Goal: Transaction & Acquisition: Purchase product/service

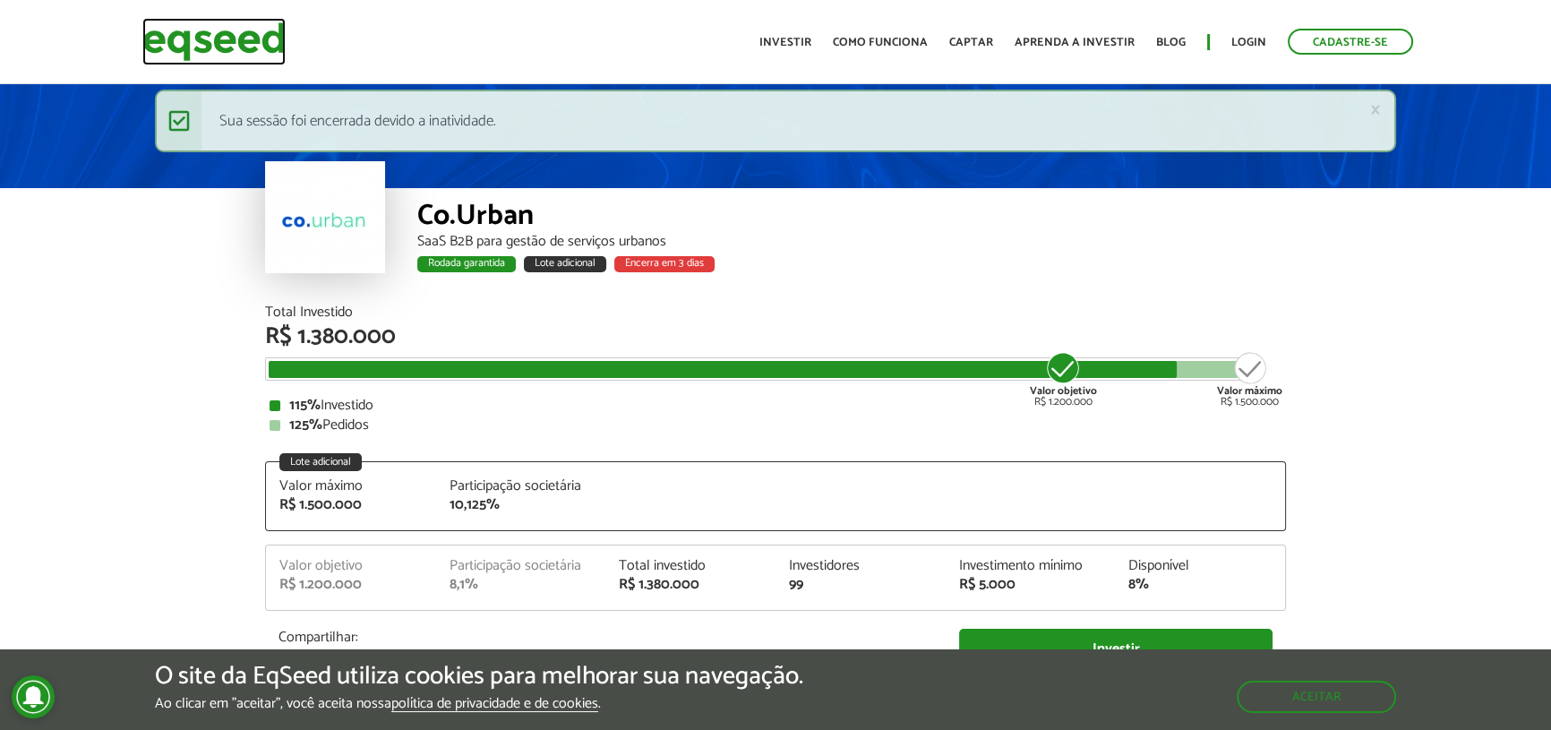
click at [231, 39] on img at bounding box center [213, 41] width 143 height 47
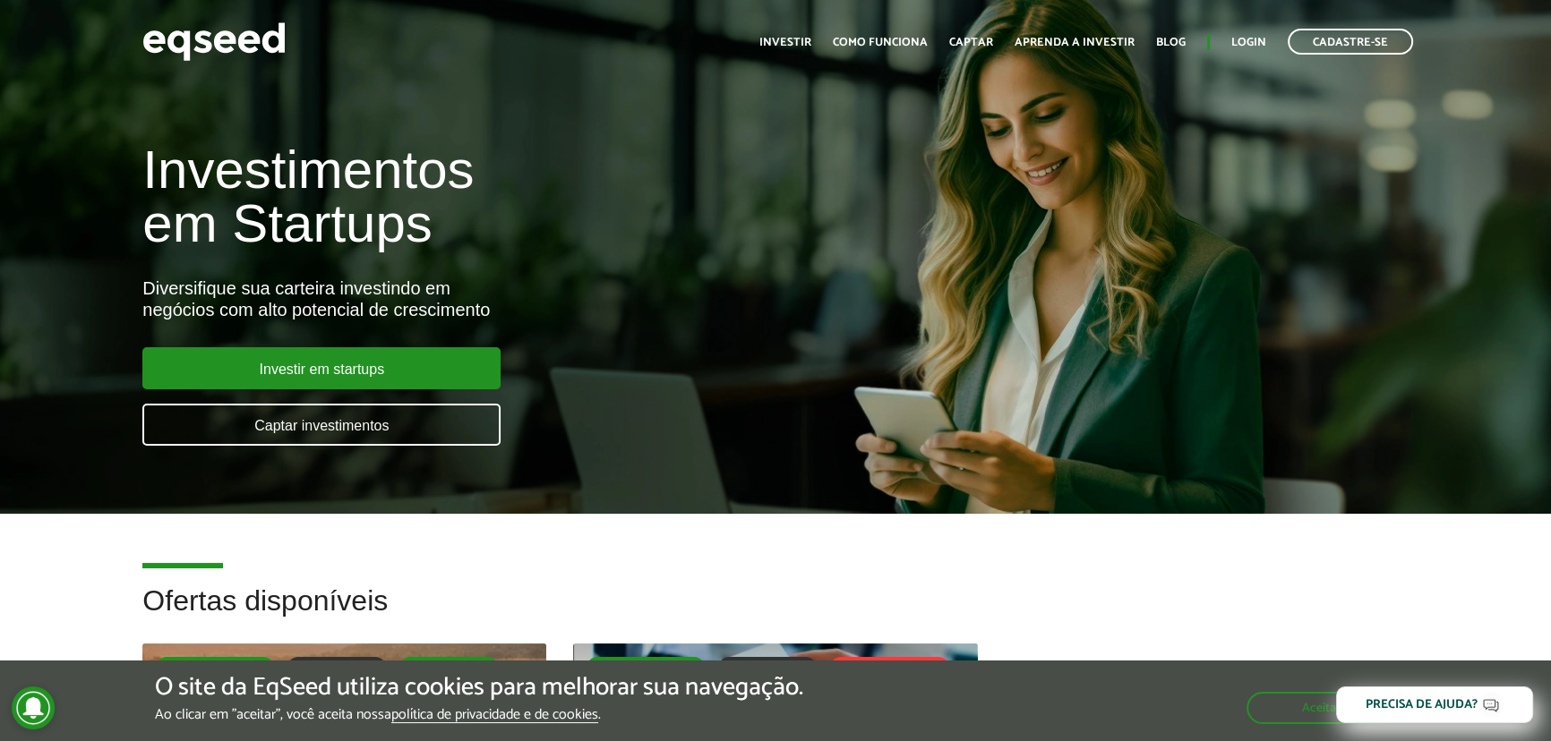
click at [1236, 27] on div "Toggle navigation Início Investir Como funciona Captar Aprenda a investir Blog …" at bounding box center [1086, 41] width 672 height 47
click at [1233, 41] on link "Login" at bounding box center [1248, 43] width 35 height 12
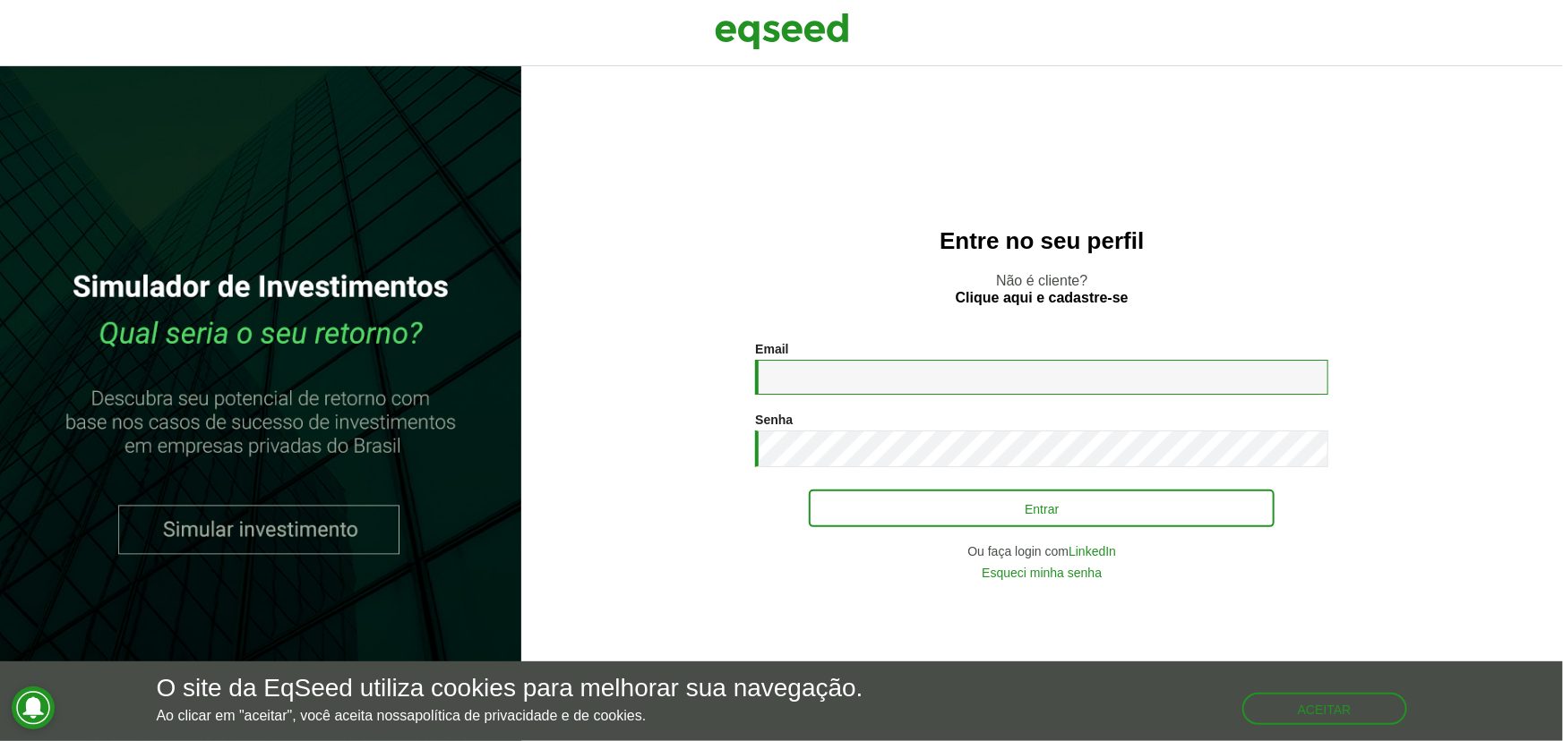
type input "**********"
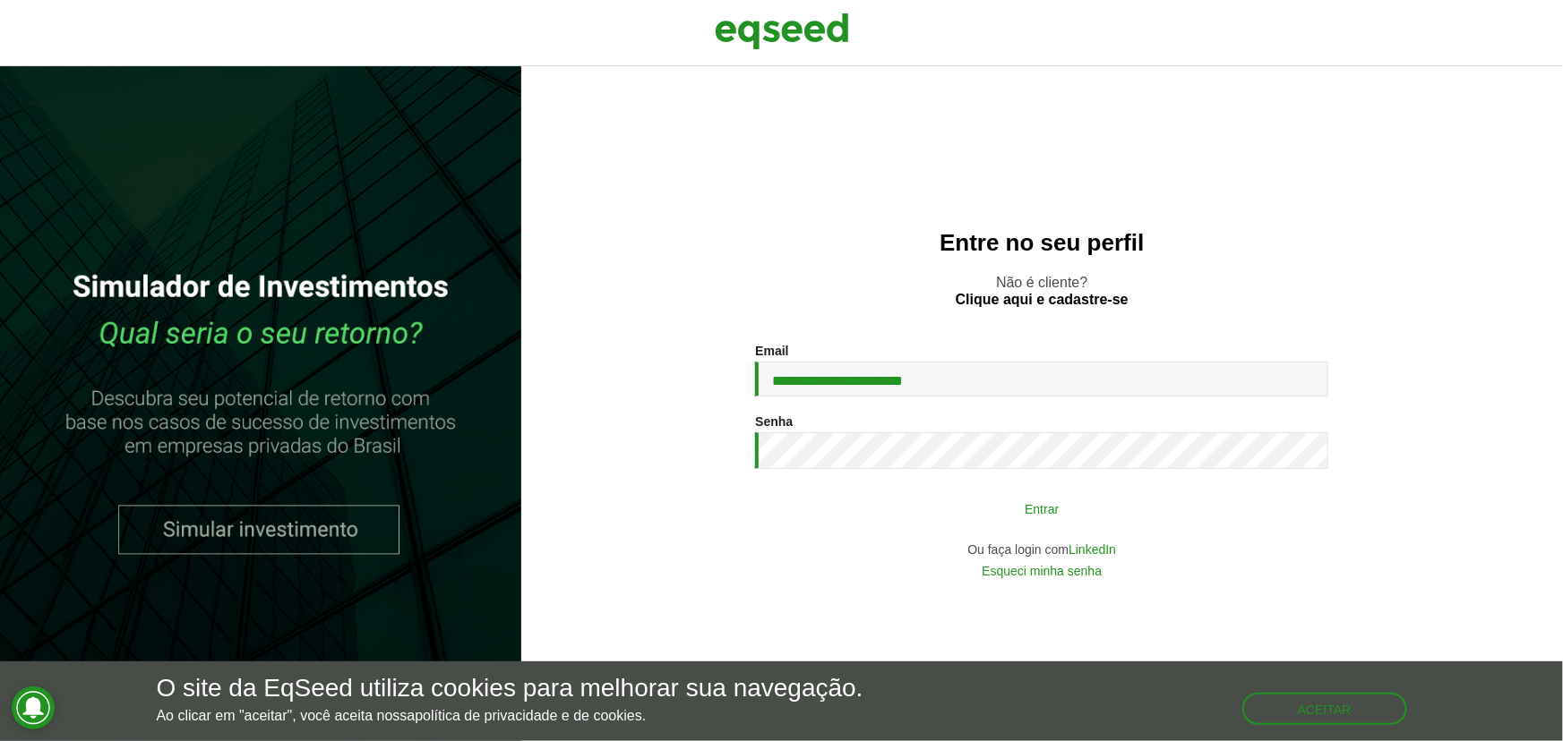
click at [971, 507] on button "Entrar" at bounding box center [1042, 509] width 466 height 34
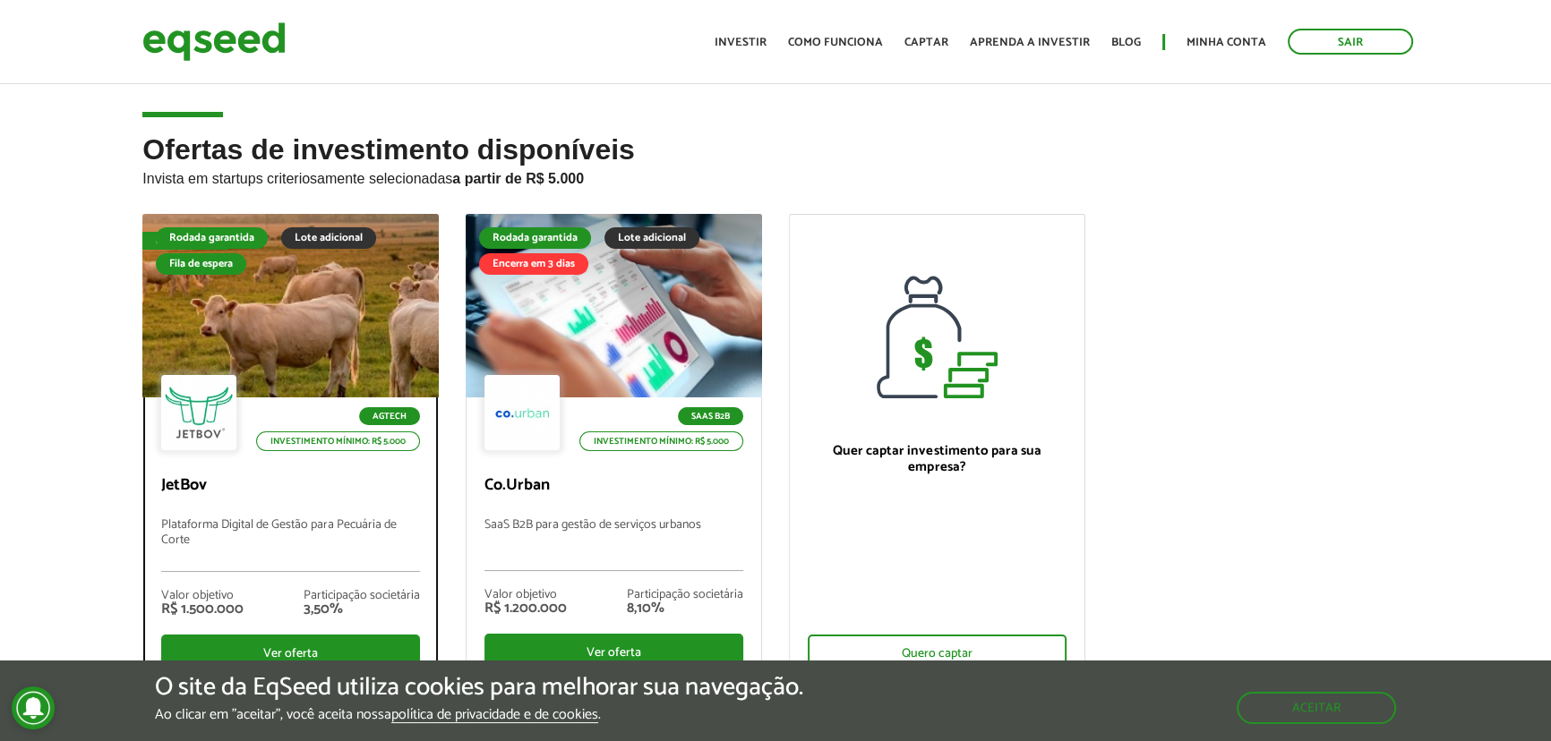
click at [251, 331] on div at bounding box center [291, 306] width 356 height 220
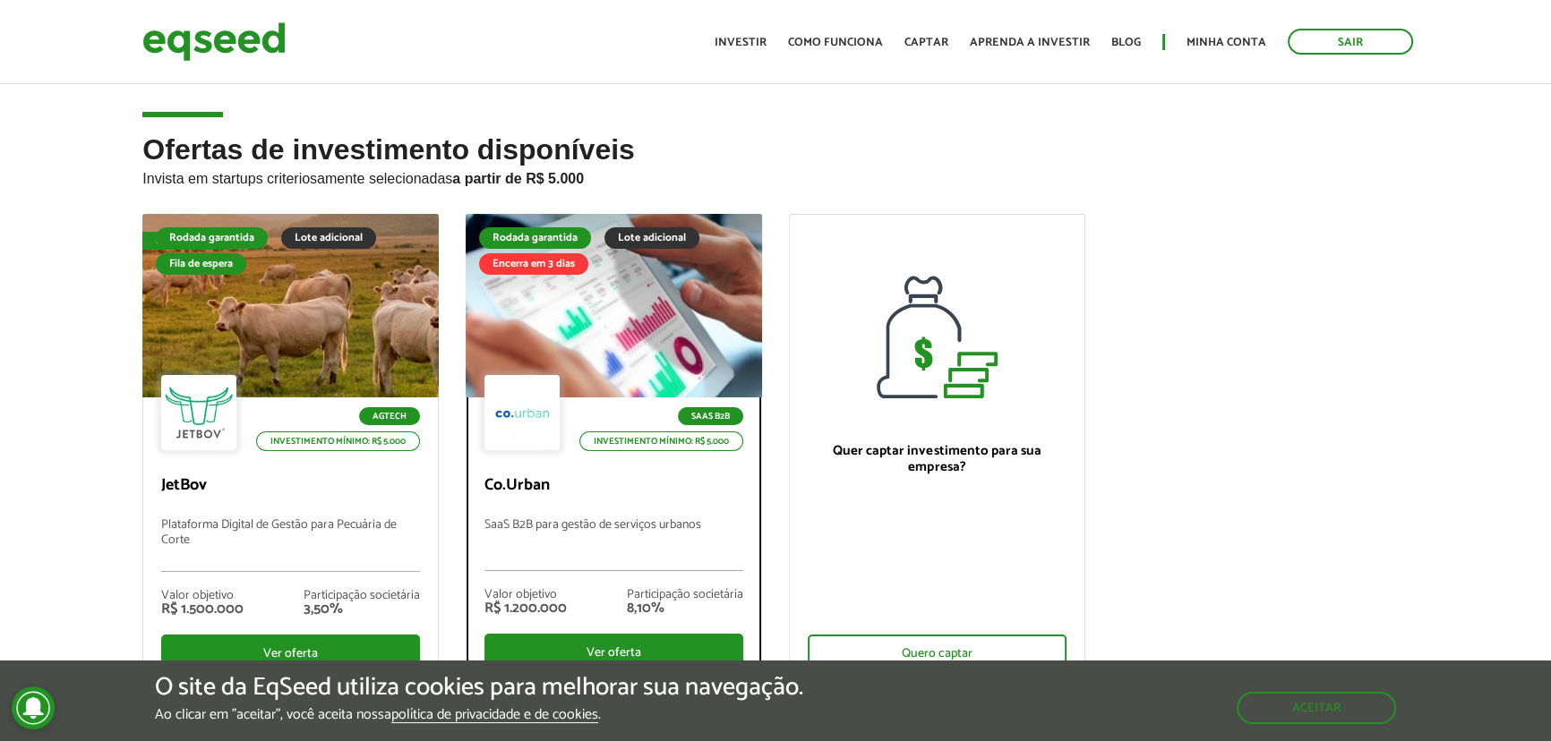
click at [587, 331] on div at bounding box center [614, 306] width 356 height 220
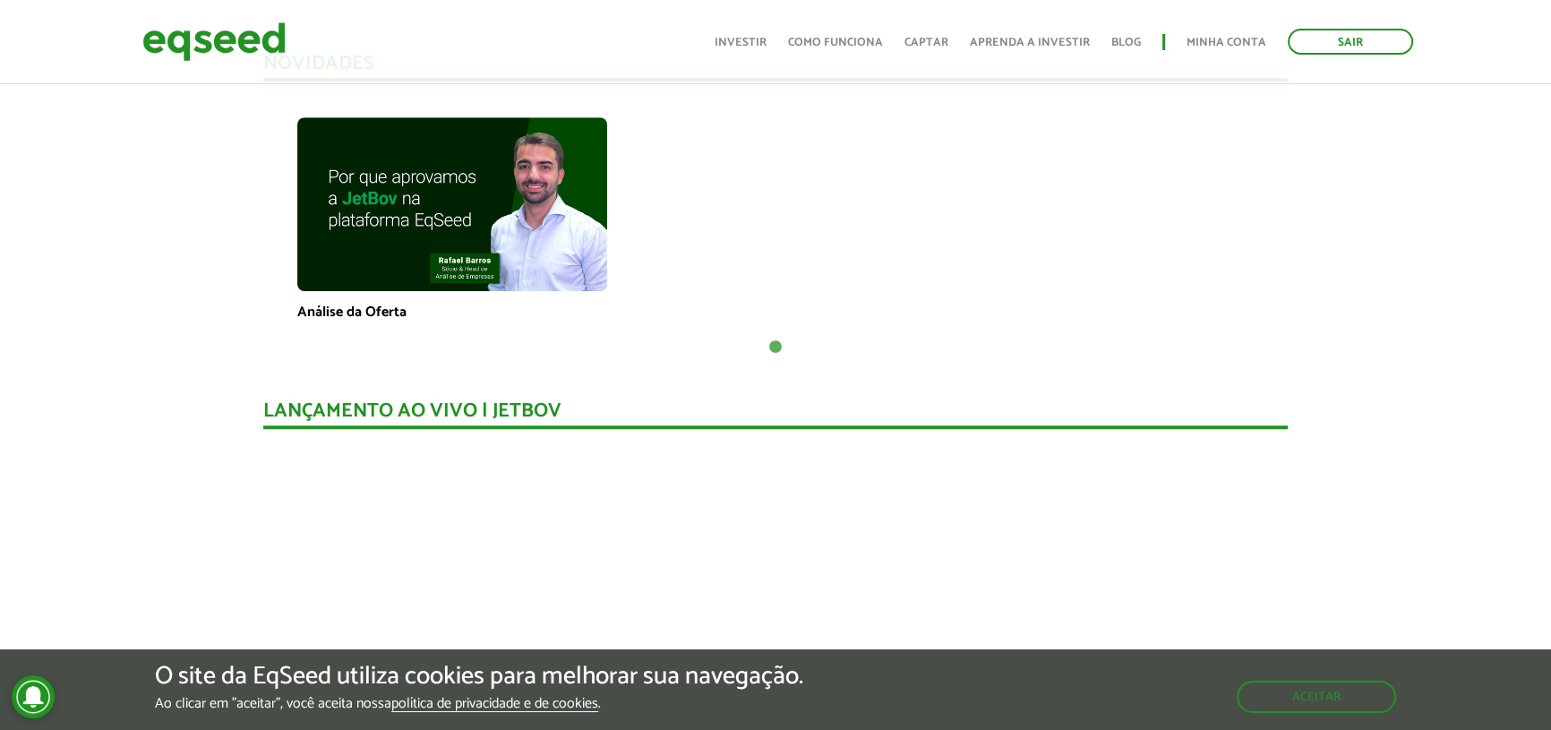
scroll to position [1191, 0]
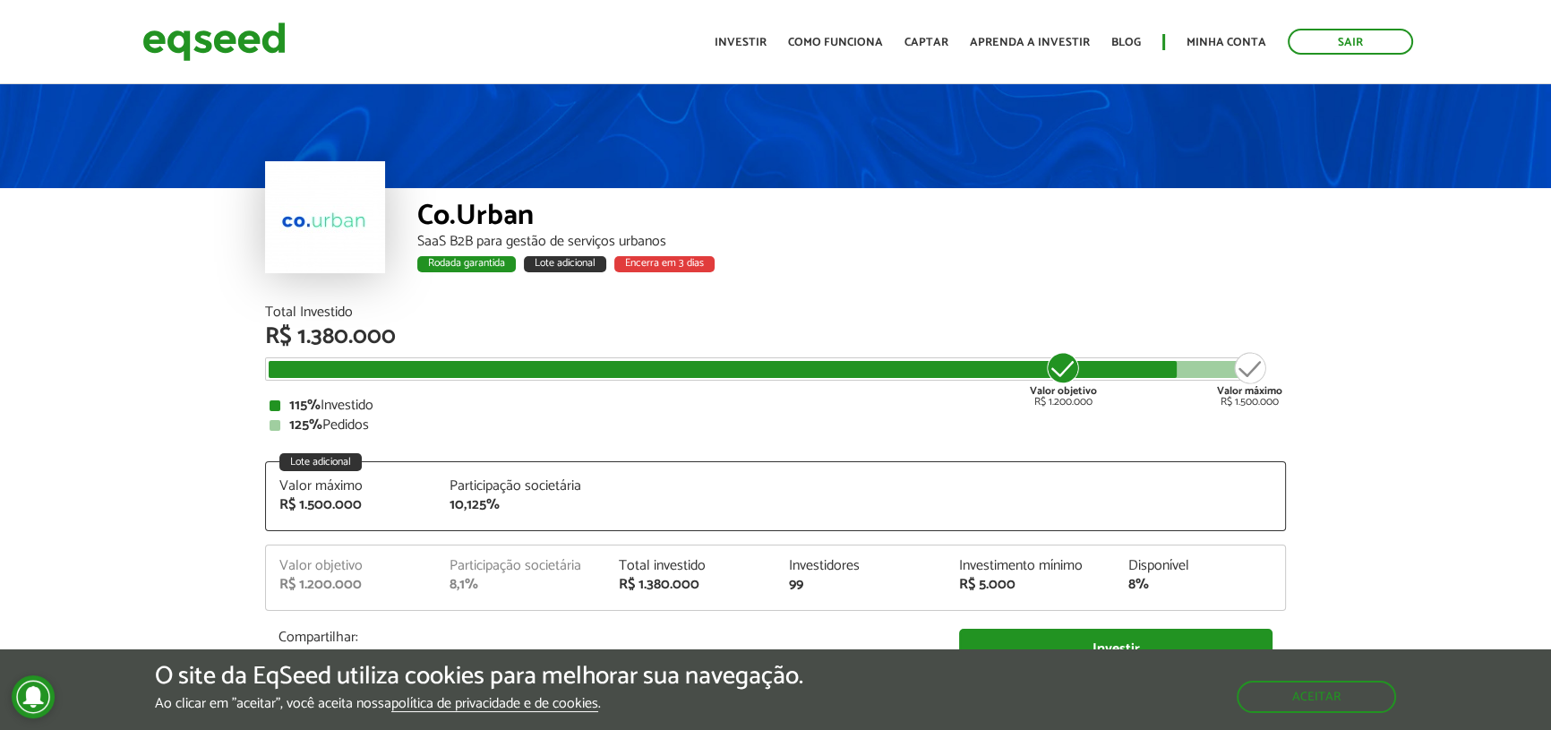
scroll to position [270, 0]
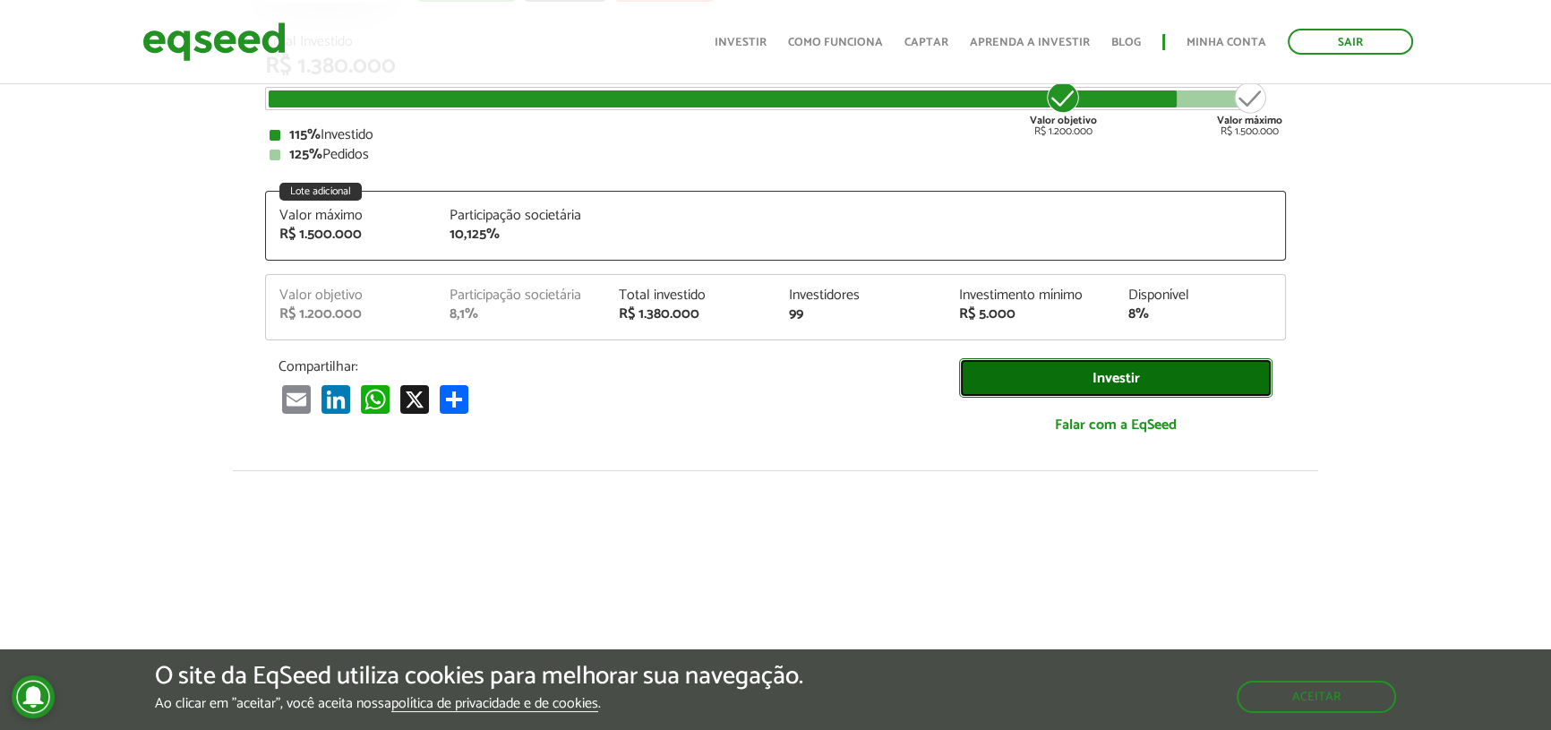
click at [989, 370] on link "Investir" at bounding box center [1115, 378] width 313 height 40
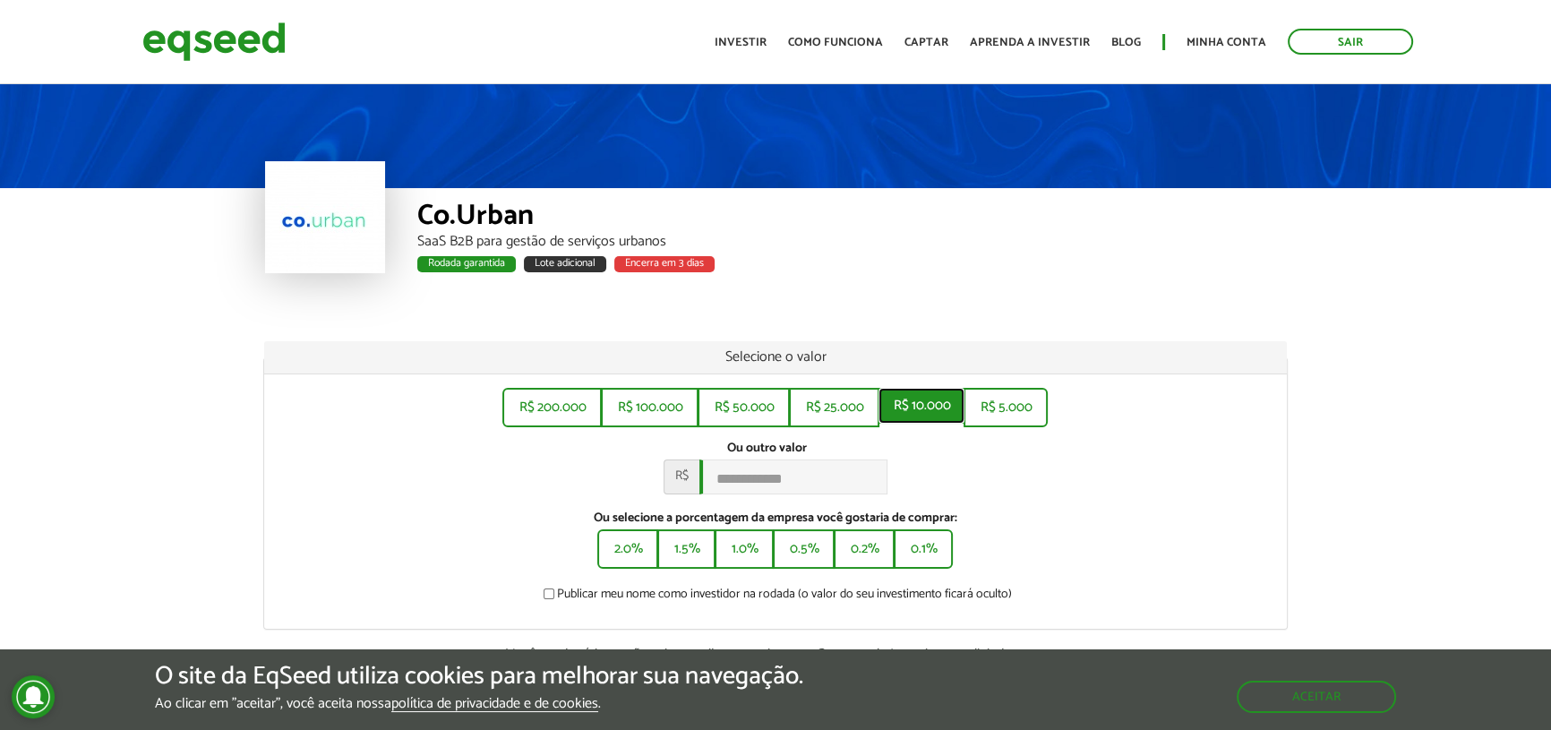
click at [916, 409] on button "R$ 10.000" at bounding box center [921, 406] width 86 height 36
type input "******"
